Goal: Task Accomplishment & Management: Complete application form

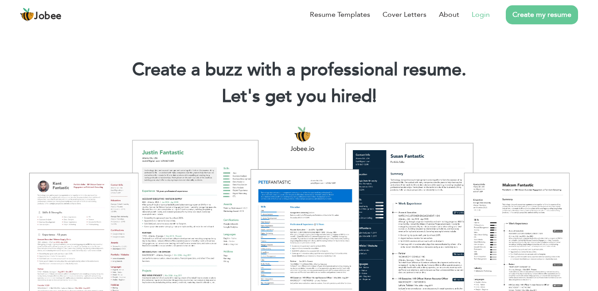
click at [479, 14] on link "Login" at bounding box center [481, 14] width 18 height 11
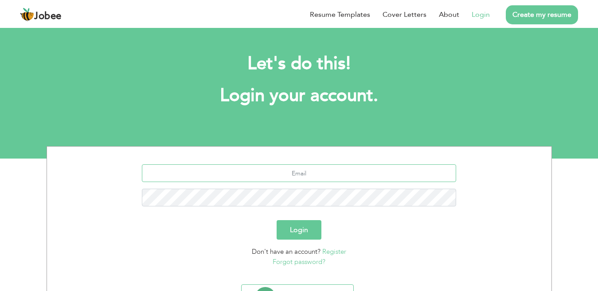
click at [306, 179] on input "text" at bounding box center [299, 174] width 315 height 18
type input "[EMAIL_ADDRESS][DOMAIN_NAME]"
click at [305, 230] on button "Login" at bounding box center [299, 230] width 45 height 20
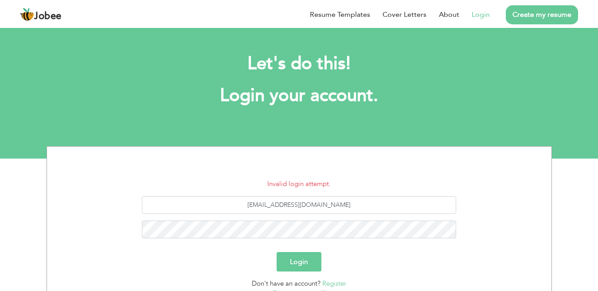
scroll to position [35, 0]
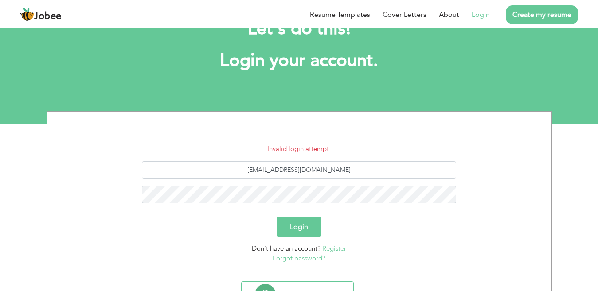
click at [312, 207] on div "aurangzaibstar@gmail.com" at bounding box center [300, 185] width 492 height 49
click at [305, 218] on button "Login" at bounding box center [299, 227] width 45 height 20
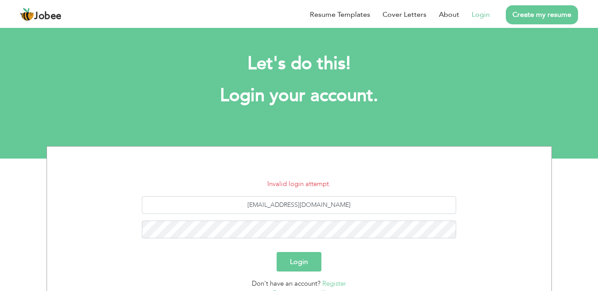
click at [305, 261] on button "Login" at bounding box center [299, 262] width 45 height 20
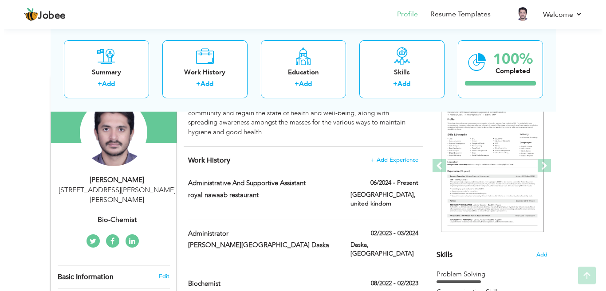
scroll to position [92, 0]
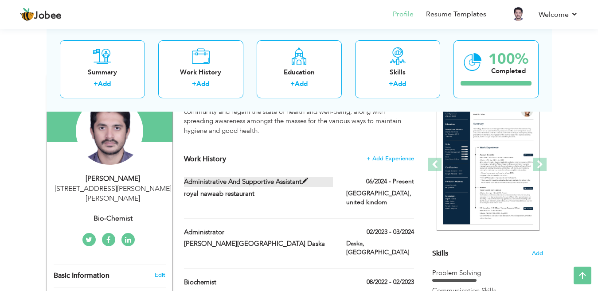
click at [282, 182] on label "administrative and supportive assistant" at bounding box center [258, 181] width 149 height 9
type input "administrative and supportive assistant"
type input "royal nawaab restaurant"
type input "06/2024"
type input "united kindom"
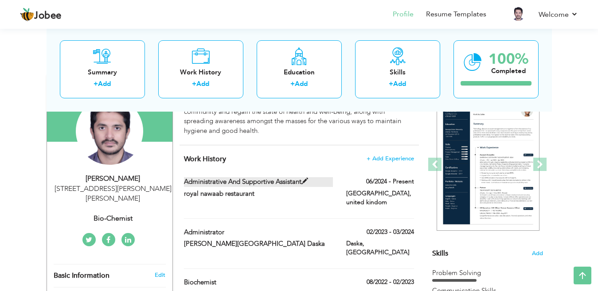
type input "[GEOGRAPHIC_DATA]"
checkbox input "true"
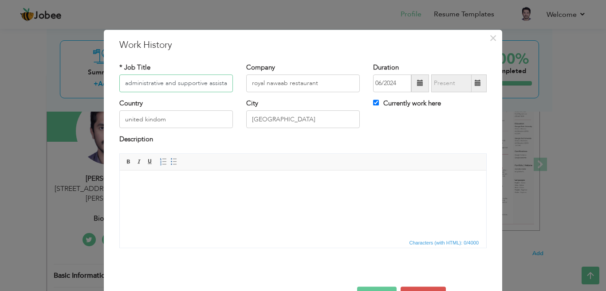
scroll to position [0, 0]
type input "a"
paste input "Account Manager / Business Development Manager – Water Treatment"
type input "Account Manager / Business Development Manager"
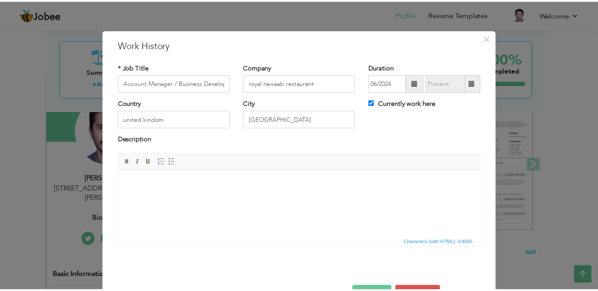
scroll to position [29, 0]
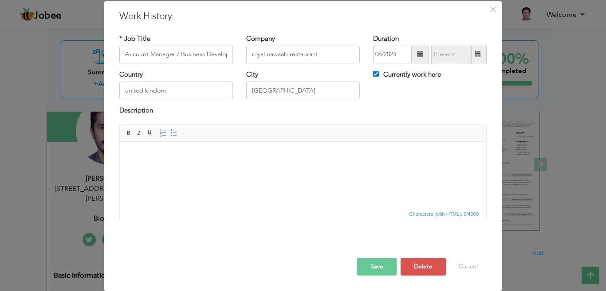
click at [373, 267] on button "Save" at bounding box center [376, 267] width 39 height 18
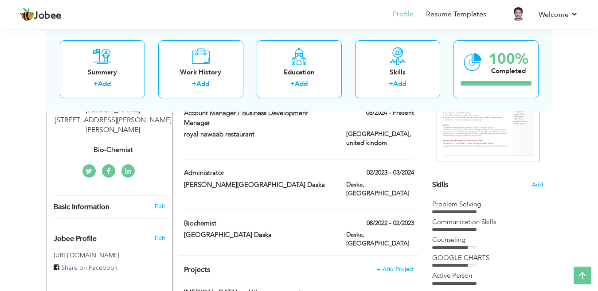
scroll to position [77, 0]
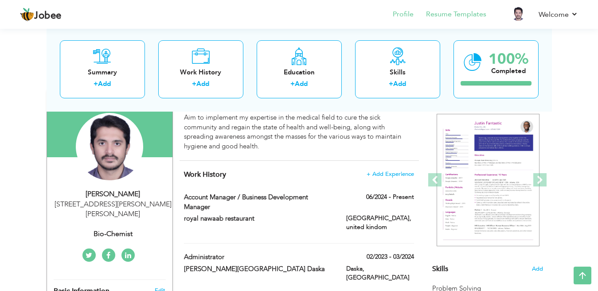
click at [455, 20] on li "Resume Templates" at bounding box center [450, 15] width 73 height 24
click at [453, 15] on link "Resume Templates" at bounding box center [456, 14] width 60 height 10
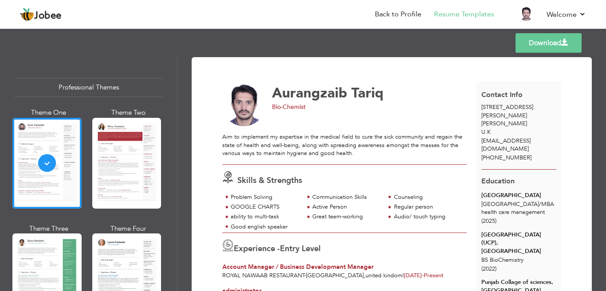
click at [289, 104] on span "Bio-Chemist" at bounding box center [289, 107] width 34 height 8
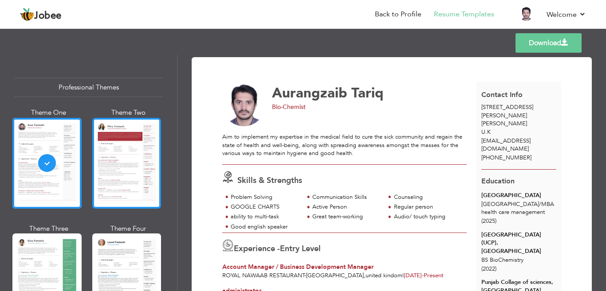
click at [107, 168] on div at bounding box center [126, 163] width 69 height 91
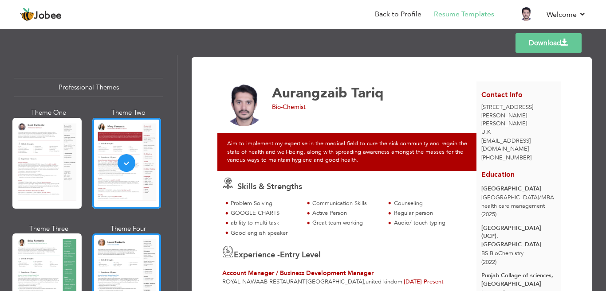
click at [119, 252] on div at bounding box center [126, 279] width 69 height 91
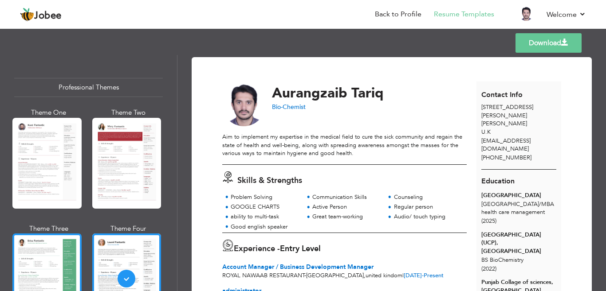
click at [36, 257] on div at bounding box center [46, 279] width 69 height 91
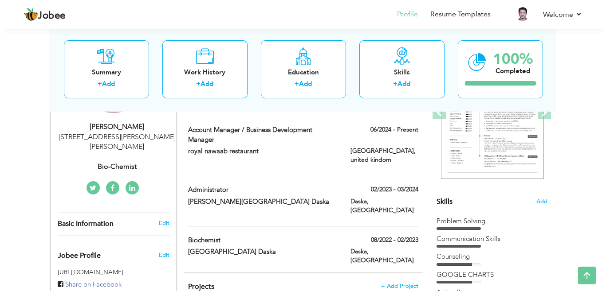
scroll to position [146, 0]
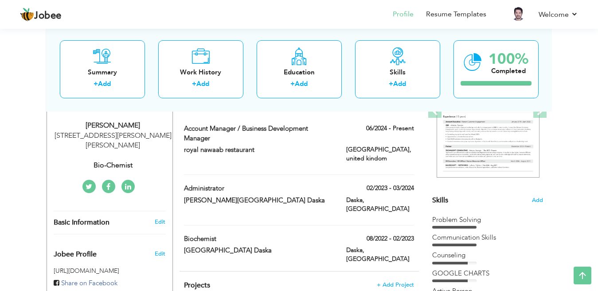
click at [118, 165] on div "Bio-Chemist" at bounding box center [113, 166] width 119 height 10
type input "Aurangzaib"
type input "Tariq"
type input "+447440345193"
select select "number:225"
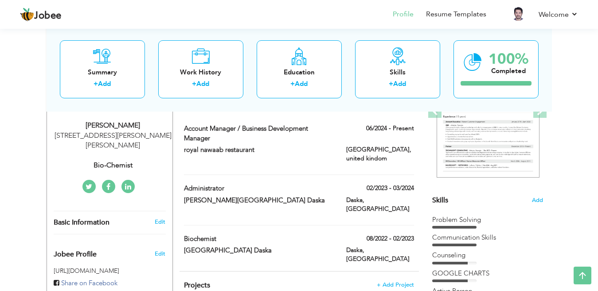
type input "[STREET_ADDRESS][PERSON_NAME][PERSON_NAME]"
select select "number:1"
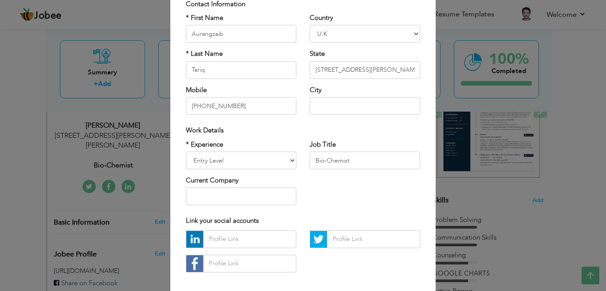
scroll to position [68, 0]
click at [347, 162] on input "Bio-Chemist" at bounding box center [365, 160] width 110 height 18
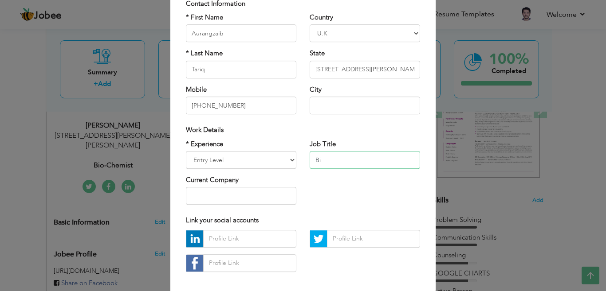
type input "B"
click at [343, 161] on input "text" at bounding box center [365, 160] width 110 height 18
type input ","
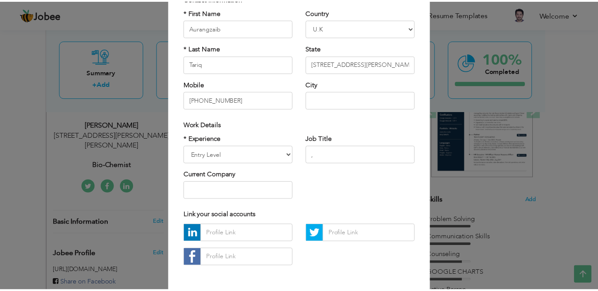
scroll to position [110, 0]
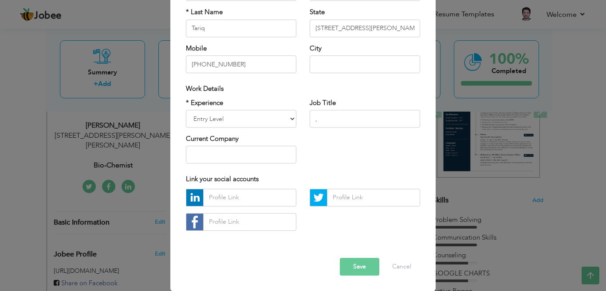
click at [355, 267] on button "Save" at bounding box center [359, 267] width 39 height 18
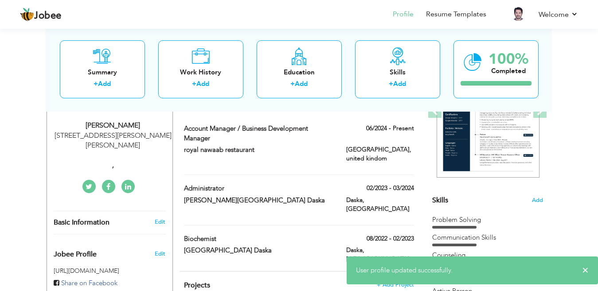
scroll to position [0, 0]
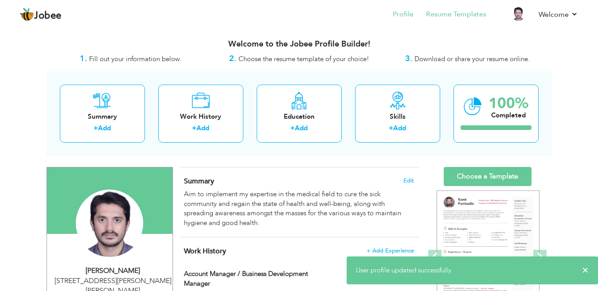
click at [464, 20] on li "Resume Templates" at bounding box center [450, 15] width 73 height 24
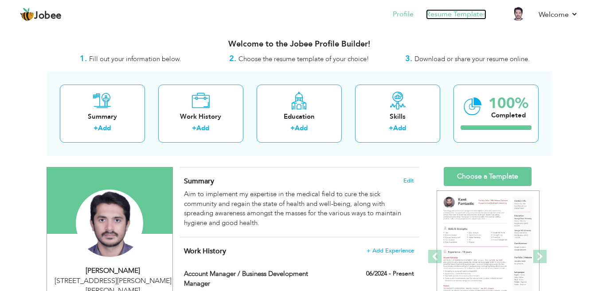
click at [463, 17] on link "Resume Templates" at bounding box center [456, 14] width 60 height 10
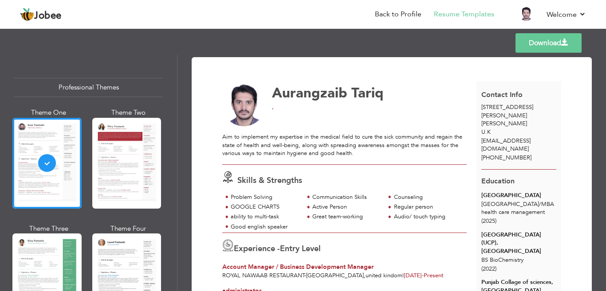
click at [555, 41] on link "Download" at bounding box center [548, 43] width 66 height 20
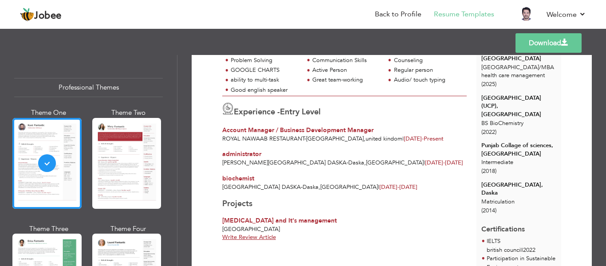
scroll to position [150, 0]
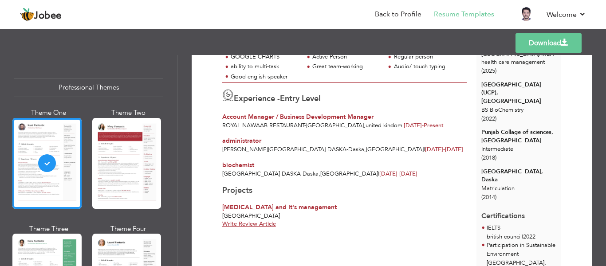
click at [581, 145] on div "Download [PERSON_NAME] , Aim to implement my expertise in the medical field to …" at bounding box center [392, 226] width 400 height 638
click at [247, 142] on span "administrator" at bounding box center [241, 141] width 39 height 8
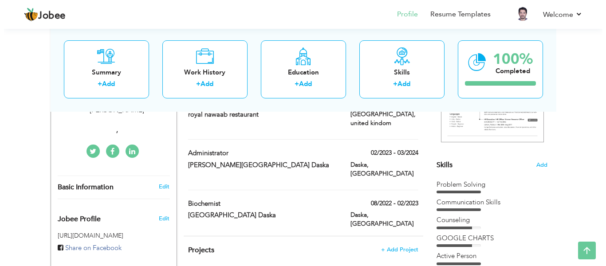
scroll to position [179, 0]
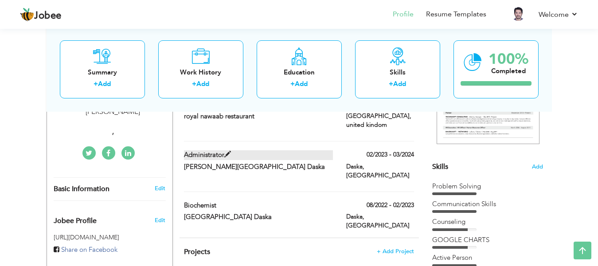
click at [231, 151] on span at bounding box center [227, 154] width 7 height 7
type input "administrator"
type input "Hameeda Bashir hospital Daska"
type input "02/2023"
type input "03/2024"
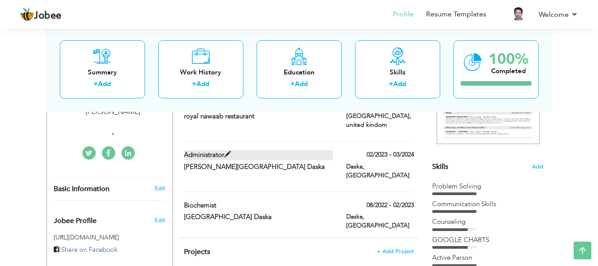
type input "[GEOGRAPHIC_DATA]"
type input "Daska"
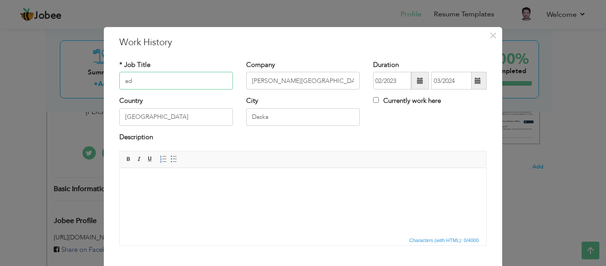
type input "a"
click at [170, 66] on div "* Job Title nur" at bounding box center [176, 74] width 114 height 29
click at [172, 79] on input "nur" at bounding box center [176, 81] width 114 height 18
type input "n"
paste input "Nurse"
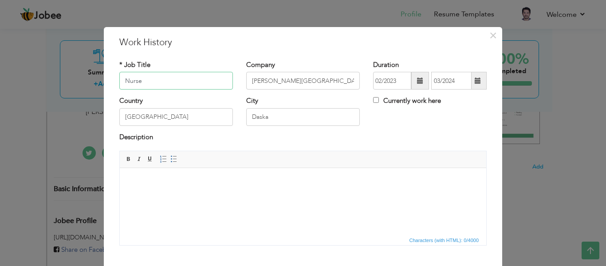
type input "Nurse"
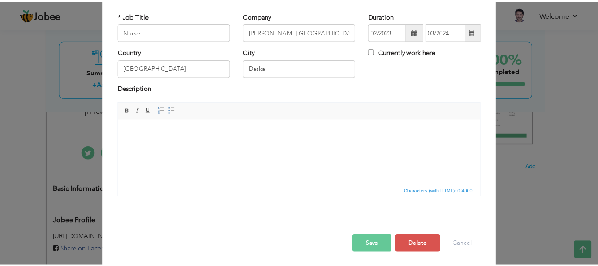
scroll to position [51, 0]
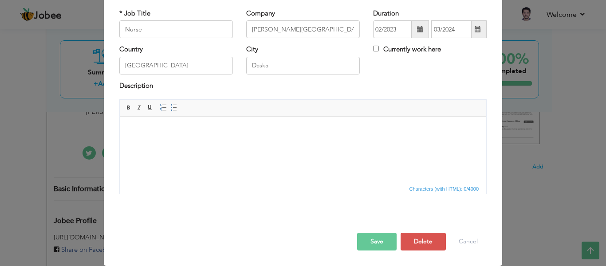
click at [367, 244] on button "Save" at bounding box center [376, 242] width 39 height 18
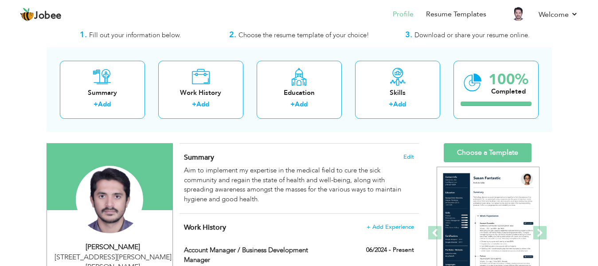
scroll to position [0, 0]
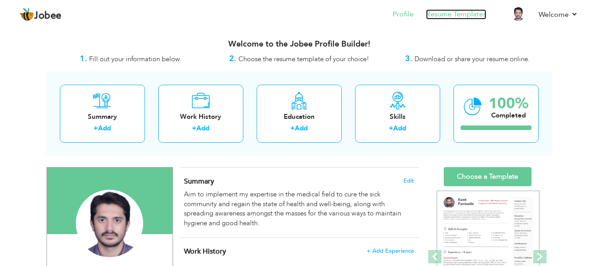
click at [464, 10] on link "Resume Templates" at bounding box center [456, 14] width 60 height 10
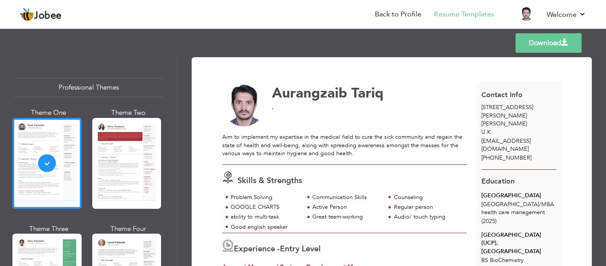
click at [538, 49] on link "Download" at bounding box center [548, 43] width 66 height 20
click at [393, 25] on li "Back to Profile" at bounding box center [391, 15] width 59 height 24
click at [393, 23] on li "Back to Profile" at bounding box center [391, 15] width 59 height 24
click at [392, 13] on link "Back to Profile" at bounding box center [398, 14] width 47 height 10
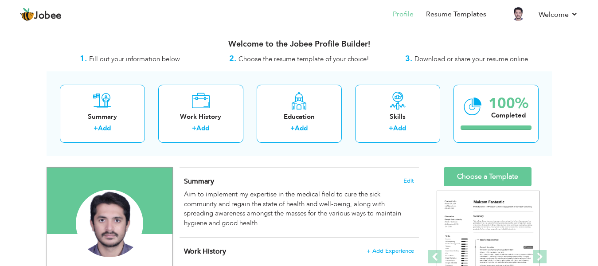
drag, startPoint x: 597, startPoint y: 47, endPoint x: 604, endPoint y: 52, distance: 8.9
click at [598, 52] on html "Jobee Profile Resume Templates Resume Templates Cover Letters About My Resume W…" at bounding box center [299, 133] width 598 height 266
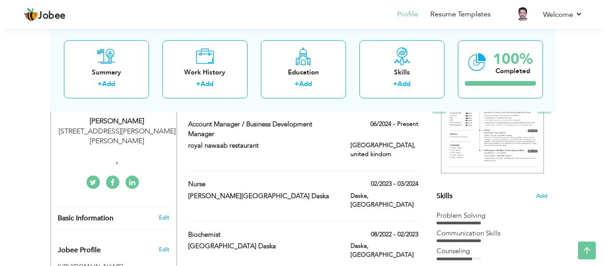
scroll to position [146, 0]
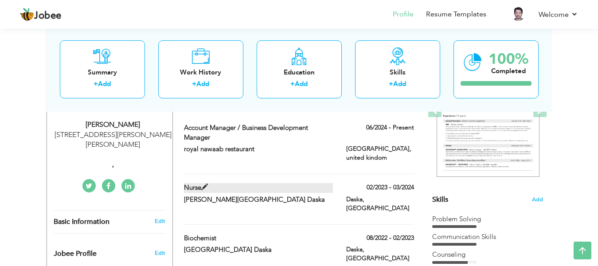
click at [292, 183] on label "Nurse" at bounding box center [258, 187] width 149 height 9
type input "Nurse"
type input "Hameeda Bashir hospital Daska"
type input "02/2023"
type input "03/2024"
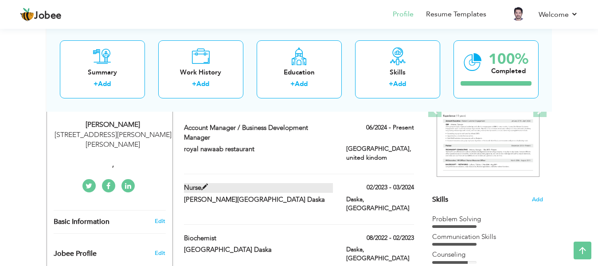
type input "[GEOGRAPHIC_DATA]"
type input "Daska"
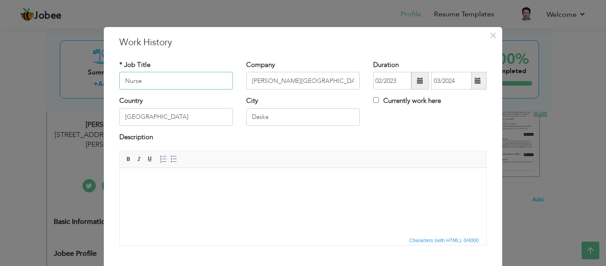
click at [157, 77] on input "Nurse" at bounding box center [176, 81] width 114 height 18
type input "N"
paste input "international recruitment or global talent acquisition."
drag, startPoint x: 151, startPoint y: 81, endPoint x: 252, endPoint y: 90, distance: 100.7
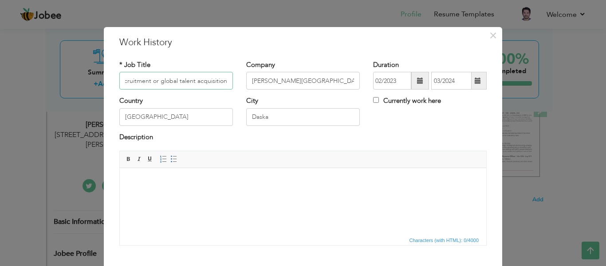
click at [252, 90] on div "* Job Title international recruitment or global talent acquisition. Company Ham…" at bounding box center [303, 78] width 381 height 36
type input "international recruitment"
click at [417, 81] on span at bounding box center [420, 81] width 6 height 6
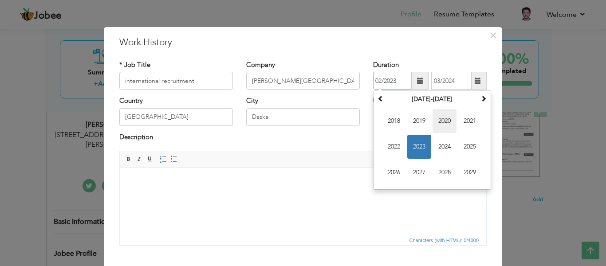
click at [439, 123] on span "2020" at bounding box center [445, 121] width 24 height 24
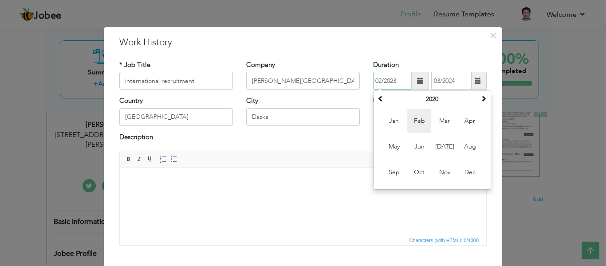
click at [407, 117] on span "Feb" at bounding box center [419, 121] width 24 height 24
type input "02/2020"
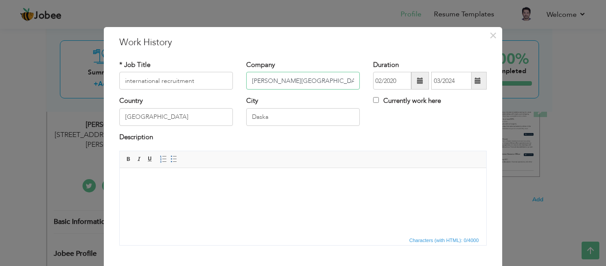
drag, startPoint x: 341, startPoint y: 81, endPoint x: 231, endPoint y: 75, distance: 110.2
click at [231, 75] on div "* Job Title international recruitment Company Hameeda Bashir hospital Daska Dur…" at bounding box center [303, 78] width 381 height 36
type input "lahore"
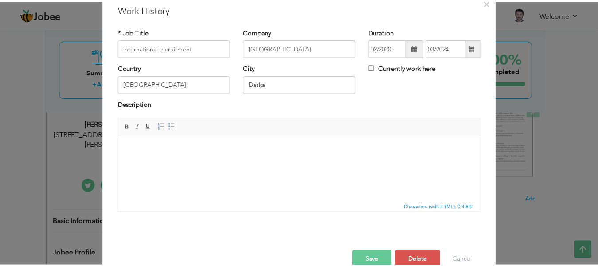
scroll to position [51, 0]
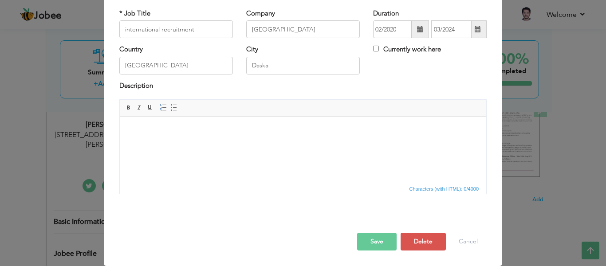
click at [374, 240] on button "Save" at bounding box center [376, 242] width 39 height 18
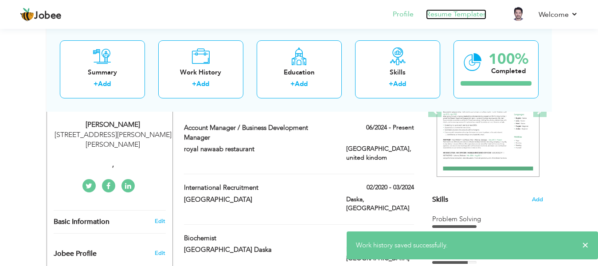
click at [472, 16] on link "Resume Templates" at bounding box center [456, 14] width 60 height 10
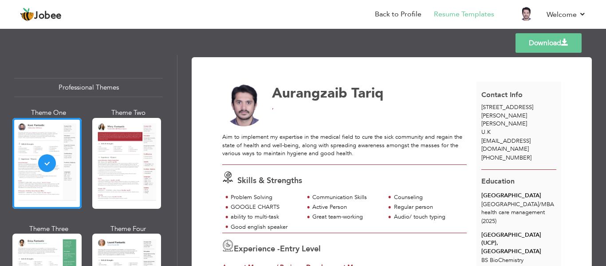
click at [521, 42] on link "Download" at bounding box center [548, 43] width 66 height 20
click at [402, 13] on link "Back to Profile" at bounding box center [398, 14] width 47 height 10
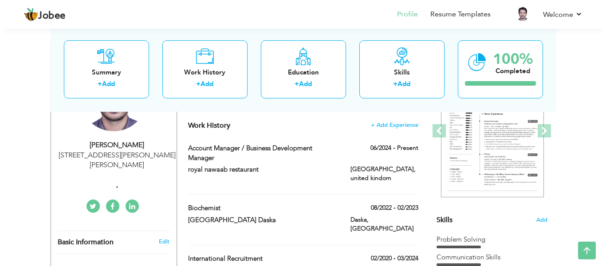
scroll to position [124, 0]
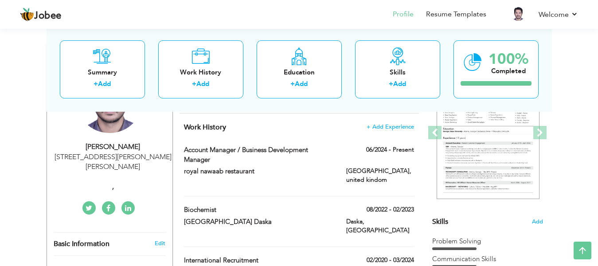
click at [115, 187] on div "," at bounding box center [113, 187] width 119 height 10
type input "Aurangzaib"
type input "Tariq"
type input "[PHONE_NUMBER]"
select select "number:225"
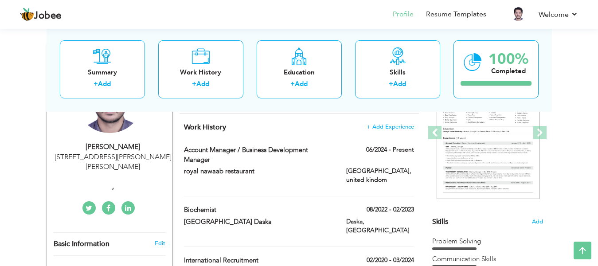
type input "[STREET_ADDRESS][PERSON_NAME][PERSON_NAME]"
select select "number:1"
type input ","
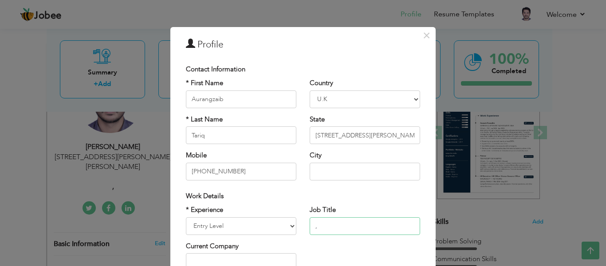
click at [346, 222] on input "," at bounding box center [365, 226] width 110 height 18
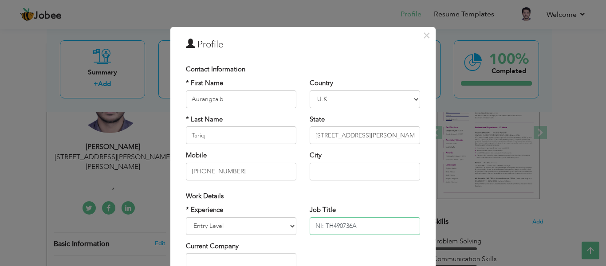
click at [318, 227] on input "NI: TH490736A" at bounding box center [365, 226] width 110 height 18
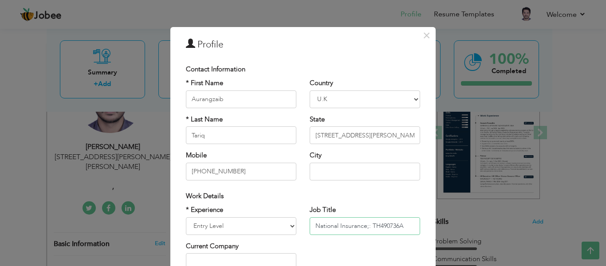
type input "National Insurance: TH490736A"
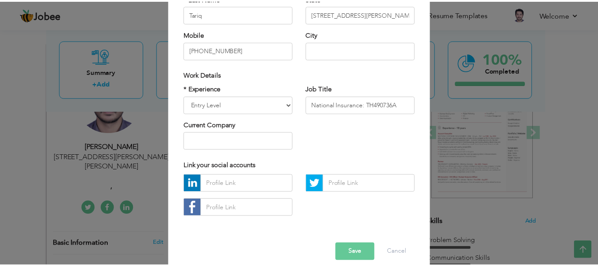
scroll to position [132, 0]
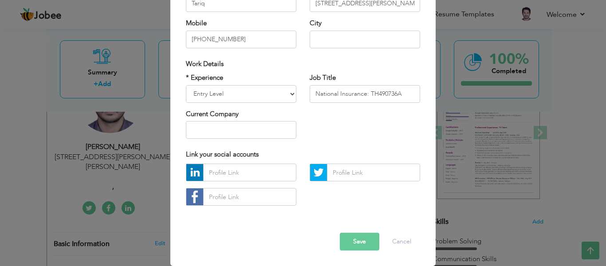
click at [367, 242] on button "Save" at bounding box center [359, 242] width 39 height 18
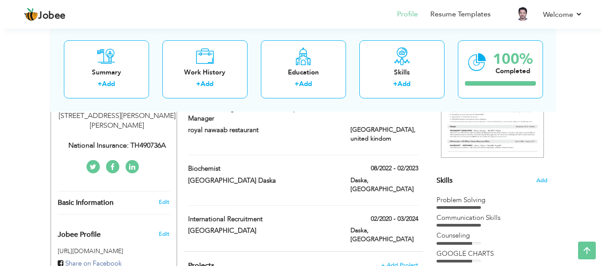
scroll to position [176, 0]
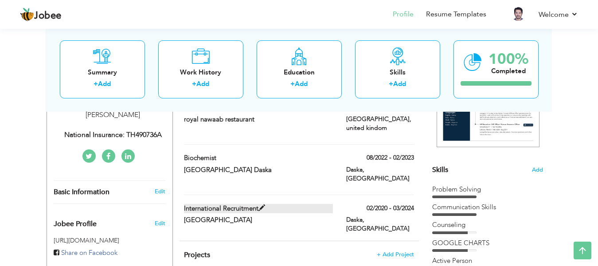
click at [196, 204] on label "international recruitment" at bounding box center [258, 208] width 149 height 9
type input "international recruitment"
type input "[GEOGRAPHIC_DATA]"
type input "02/2020"
type input "03/2024"
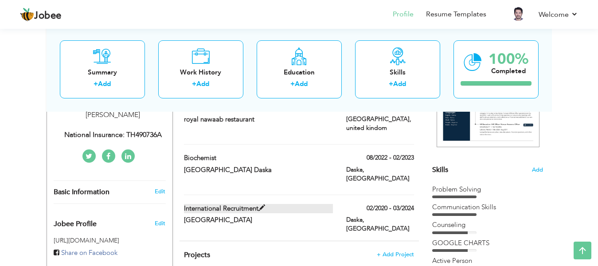
type input "[GEOGRAPHIC_DATA]"
type input "Daska"
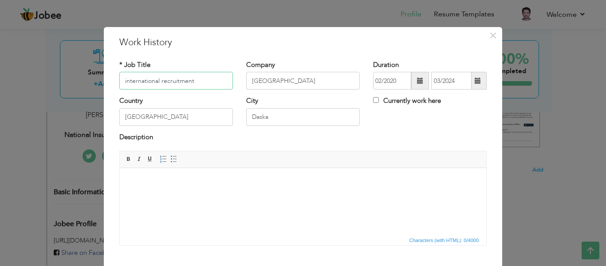
drag, startPoint x: 208, startPoint y: 84, endPoint x: 83, endPoint y: 80, distance: 125.2
click at [83, 80] on div "× Work History * Job Title international recruitment Company [GEOGRAPHIC_DATA] …" at bounding box center [303, 133] width 606 height 266
click at [142, 77] on input "text" at bounding box center [176, 81] width 114 height 18
click at [193, 77] on input "text" at bounding box center [176, 81] width 114 height 18
paste input "patient care tant assistant"
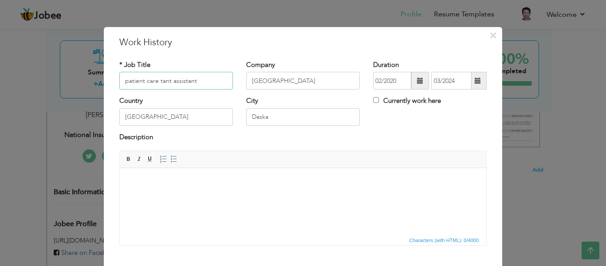
type input "patient care tant assistant"
click at [284, 76] on input "lahore" at bounding box center [303, 81] width 114 height 18
type input "l"
type input "[PERSON_NAME][GEOGRAPHIC_DATA], daska"
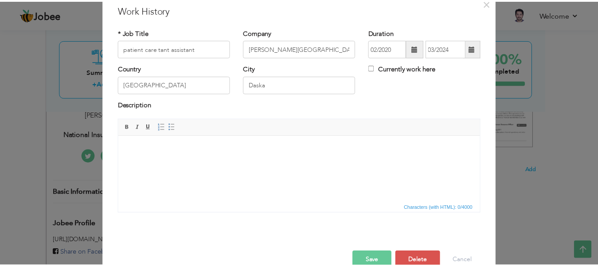
scroll to position [42, 0]
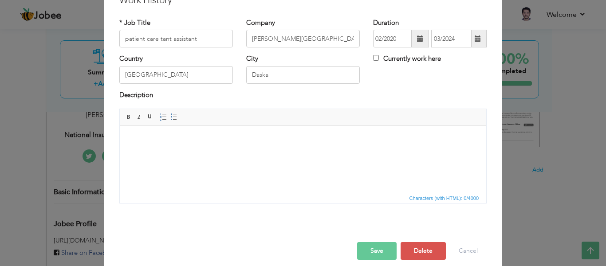
click at [370, 245] on button "Save" at bounding box center [376, 251] width 39 height 18
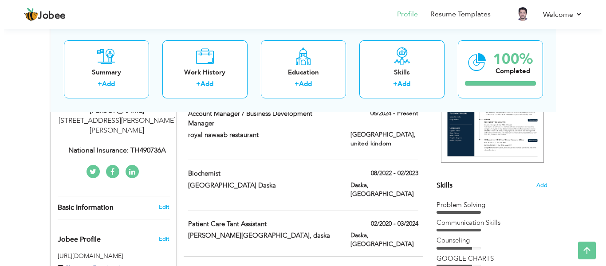
scroll to position [162, 0]
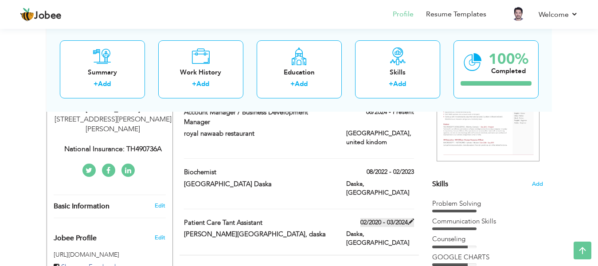
click at [374, 218] on label "02/2020 - 03/2024" at bounding box center [388, 222] width 54 height 9
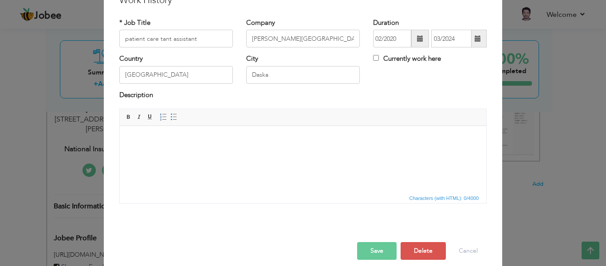
scroll to position [0, 0]
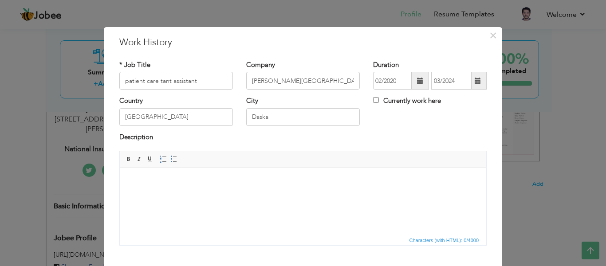
click at [417, 82] on span at bounding box center [420, 81] width 6 height 6
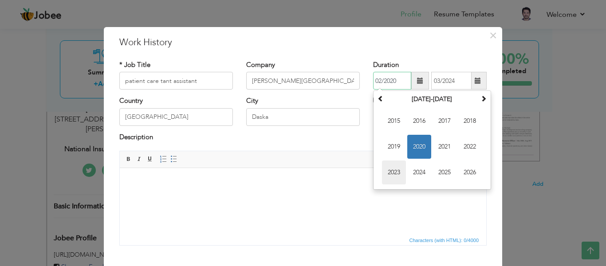
click at [395, 172] on span "2023" at bounding box center [394, 173] width 24 height 24
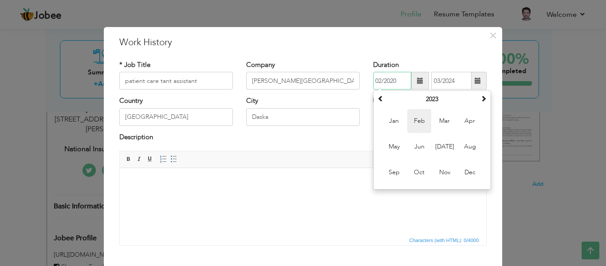
click at [418, 118] on span "Feb" at bounding box center [419, 121] width 24 height 24
type input "02/2023"
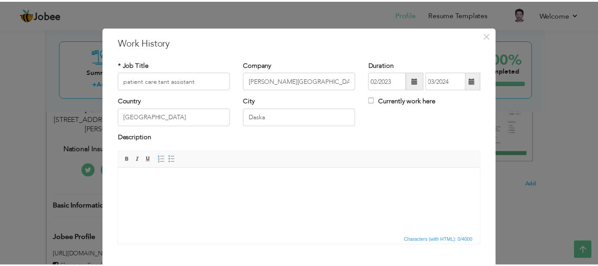
scroll to position [51, 0]
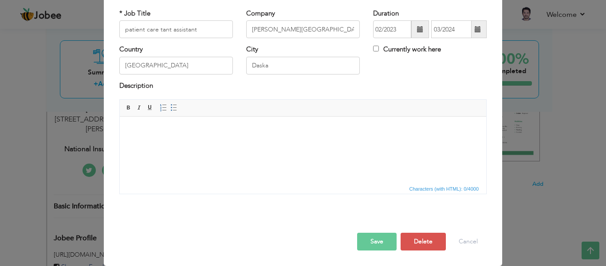
click at [385, 236] on button "Save" at bounding box center [376, 242] width 39 height 18
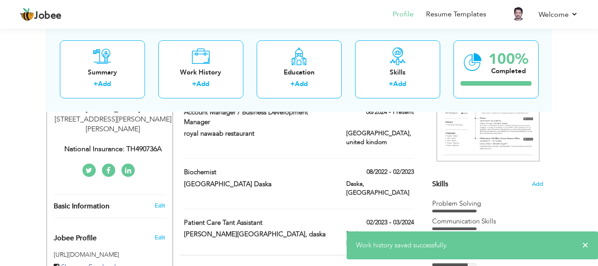
drag, startPoint x: 598, startPoint y: 62, endPoint x: 606, endPoint y: 59, distance: 8.2
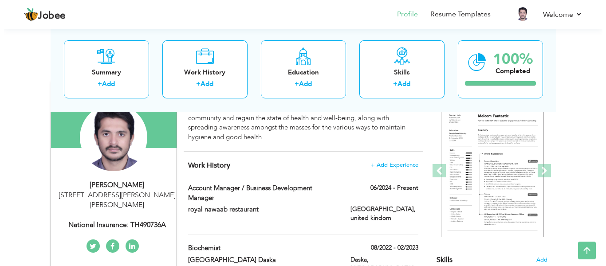
scroll to position [88, 0]
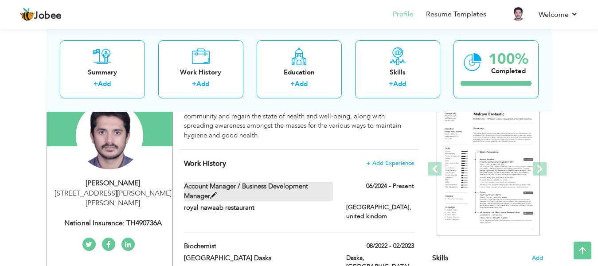
click at [286, 188] on label "Account Manager / Business Development Manager" at bounding box center [258, 191] width 149 height 19
type input "Account Manager / Business Development Manager"
type input "royal nawaab restaurant"
type input "06/2024"
type input "united kindom"
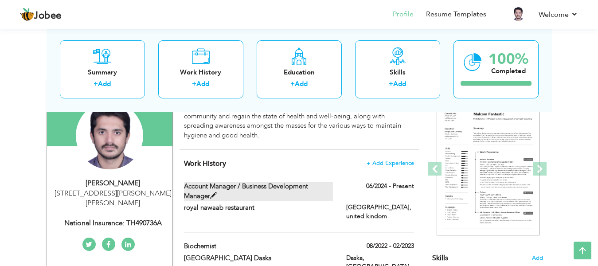
type input "[GEOGRAPHIC_DATA]"
checkbox input "true"
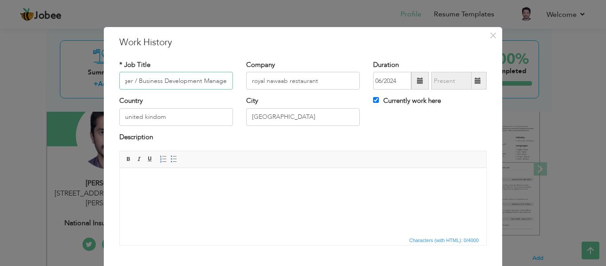
scroll to position [0, 0]
drag, startPoint x: 221, startPoint y: 82, endPoint x: 92, endPoint y: 83, distance: 129.1
click at [92, 83] on div "× Work History * Job Title Account Manager / Business Development Manager Compa…" at bounding box center [303, 133] width 606 height 266
type input "r"
type input "coustomer care"
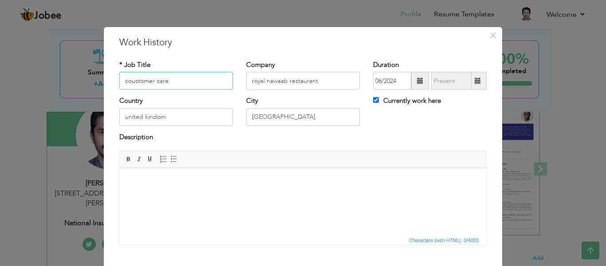
drag, startPoint x: 180, startPoint y: 82, endPoint x: 51, endPoint y: 83, distance: 128.7
click at [51, 83] on div "× Work History * Job Title coustomer care Company royal nawaab restaurant" at bounding box center [303, 133] width 606 height 266
click at [51, 83] on div "× Work History * Job Title Company royal nawaab restaurant Duration City" at bounding box center [303, 133] width 606 height 266
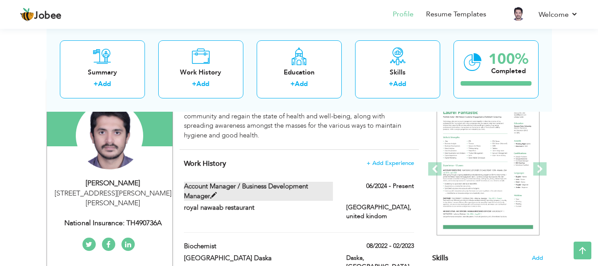
click at [240, 185] on label "Account Manager / Business Development Manager" at bounding box center [258, 191] width 149 height 19
type input "Account Manager / Business Development Manager"
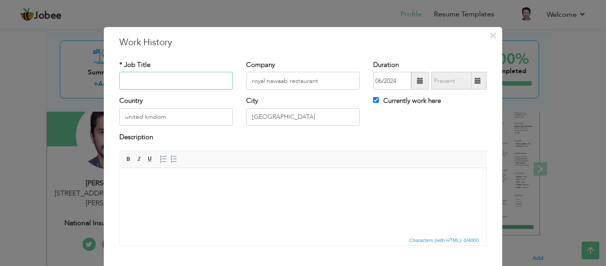
drag, startPoint x: 225, startPoint y: 80, endPoint x: 64, endPoint y: 92, distance: 162.0
click at [64, 92] on div "× Work History * Job Title Company royal nawaab restaurant Duration City" at bounding box center [303, 133] width 606 height 266
paste input "customer"
click at [168, 92] on div "* Job Title customer care ass" at bounding box center [176, 78] width 127 height 36
click at [184, 83] on input "customer care ass" at bounding box center [176, 81] width 114 height 18
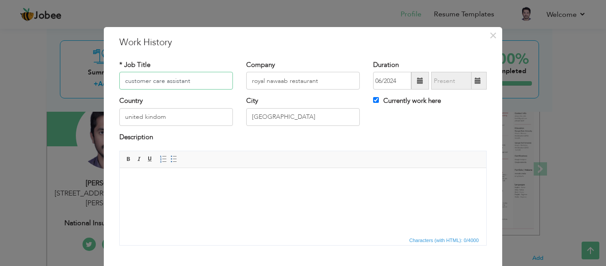
type input "customer care assistant"
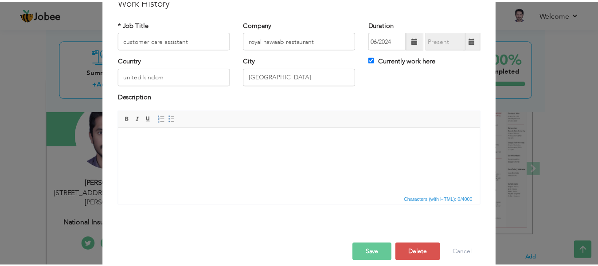
scroll to position [40, 0]
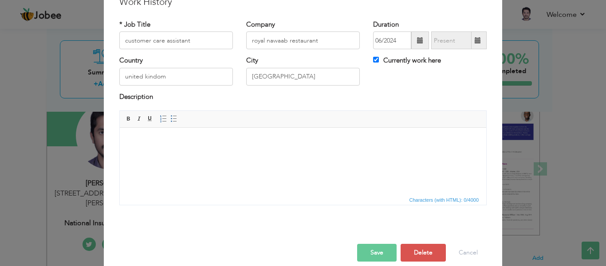
click at [366, 251] on button "Save" at bounding box center [376, 253] width 39 height 18
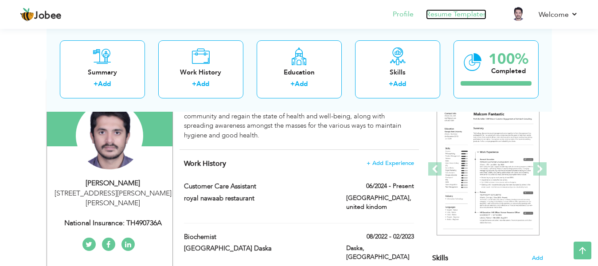
click at [462, 15] on link "Resume Templates" at bounding box center [456, 14] width 60 height 10
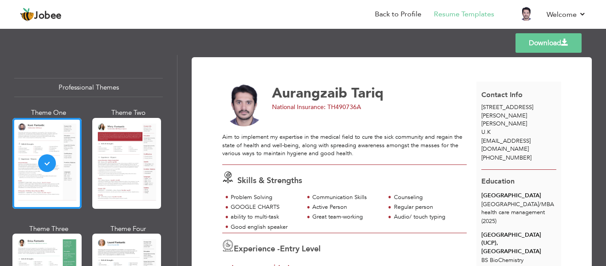
click at [551, 43] on link "Download" at bounding box center [548, 43] width 66 height 20
